Goal: Task Accomplishment & Management: Use online tool/utility

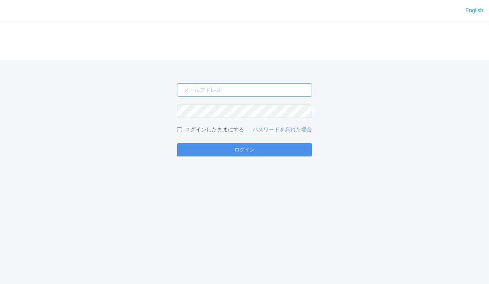
type input "[EMAIL_ADDRESS][PERSON_NAME][DOMAIN_NAME]"
click at [267, 149] on button "ログイン" at bounding box center [244, 149] width 135 height 13
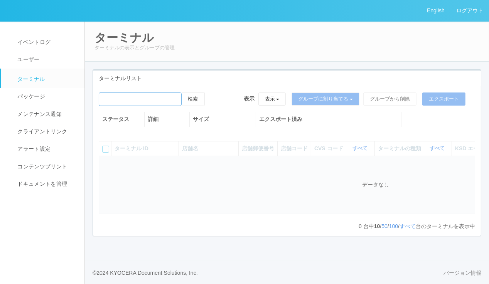
click at [169, 101] on input "emailSearch" at bounding box center [140, 99] width 83 height 13
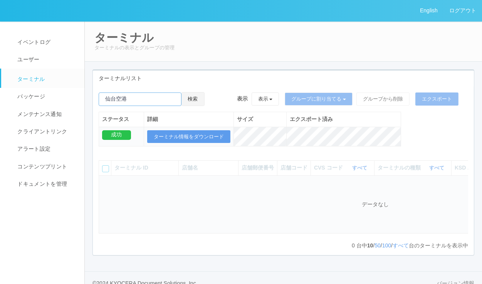
type input "仙台空港"
click at [196, 98] on button "検索" at bounding box center [193, 99] width 23 height 14
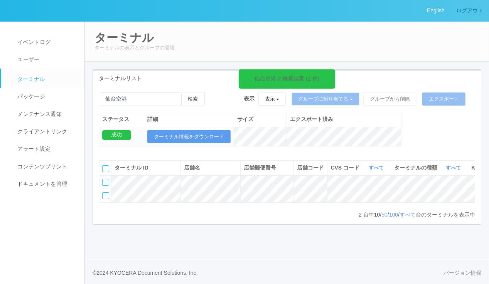
click at [465, 11] on link "ログアウト" at bounding box center [469, 10] width 39 height 21
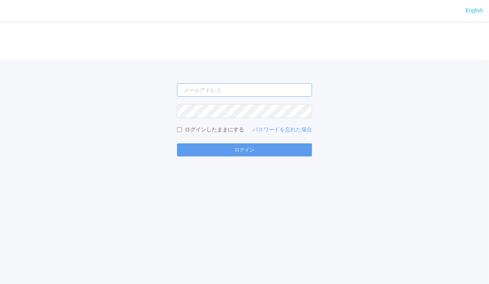
type input "[EMAIL_ADDRESS][PERSON_NAME][DOMAIN_NAME]"
click at [316, 256] on div "English ログイン [EMAIL_ADDRESS][PERSON_NAME][DOMAIN_NAME] ログインしたままにする パスワードを忘れた場合 …" at bounding box center [244, 142] width 489 height 284
click at [291, 248] on div "English ログイン [EMAIL_ADDRESS][PERSON_NAME][DOMAIN_NAME] ログインしたままにする パスワードを忘れた場合 …" at bounding box center [244, 142] width 489 height 284
